Goal: Find specific page/section: Find specific page/section

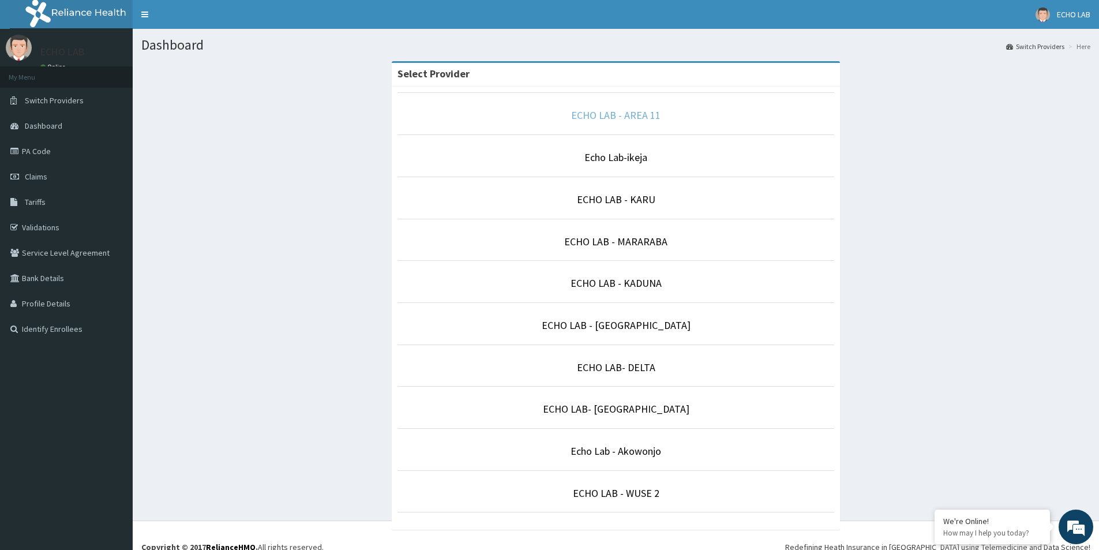
click at [614, 115] on link "ECHO LAB - AREA 11" at bounding box center [615, 114] width 89 height 13
